Goal: Navigation & Orientation: Find specific page/section

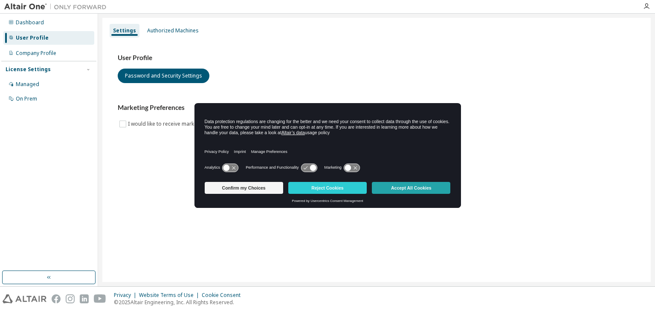
click at [426, 187] on button "Accept All Cookies" at bounding box center [411, 188] width 78 height 12
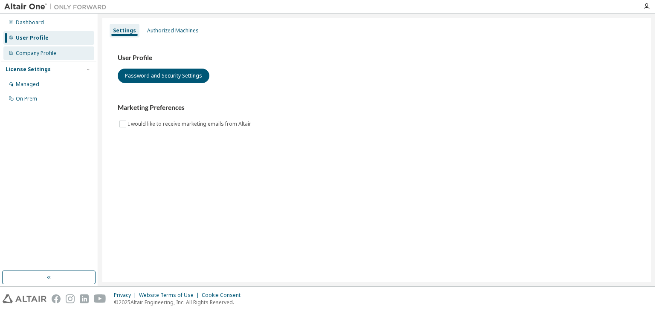
click at [55, 50] on div "Company Profile" at bounding box center [48, 53] width 91 height 14
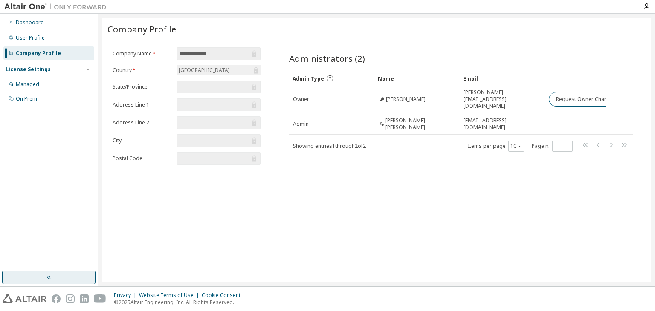
click at [79, 274] on button "button" at bounding box center [48, 278] width 93 height 14
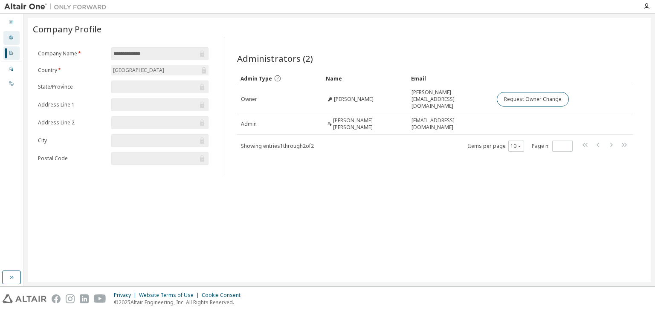
click at [10, 38] on icon at bounding box center [11, 37] width 5 height 5
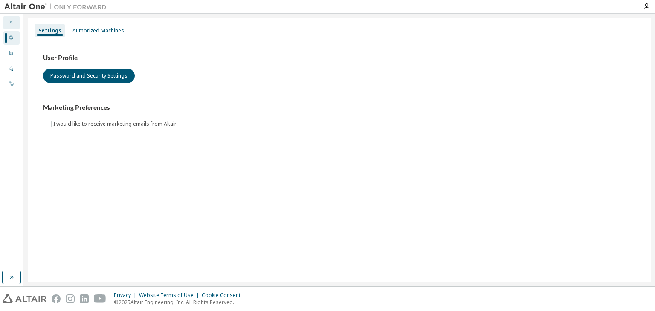
click at [12, 24] on div at bounding box center [11, 22] width 5 height 7
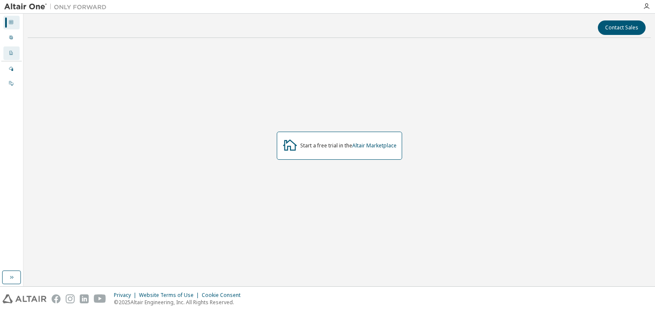
click at [10, 49] on div "Company Profile" at bounding box center [11, 53] width 16 height 14
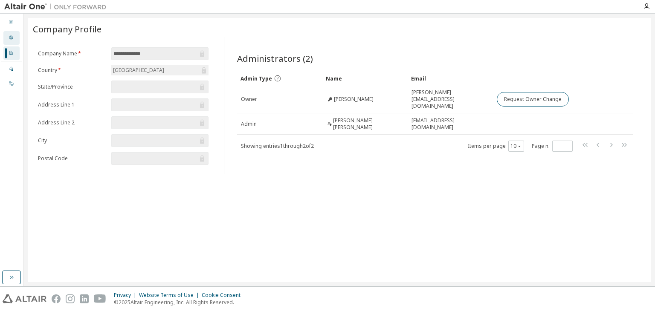
click at [9, 35] on icon at bounding box center [11, 37] width 5 height 5
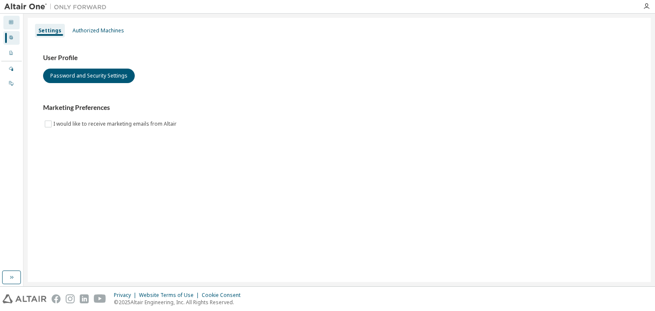
click at [10, 16] on div "Dashboard" at bounding box center [11, 23] width 16 height 14
